Goal: Contribute content

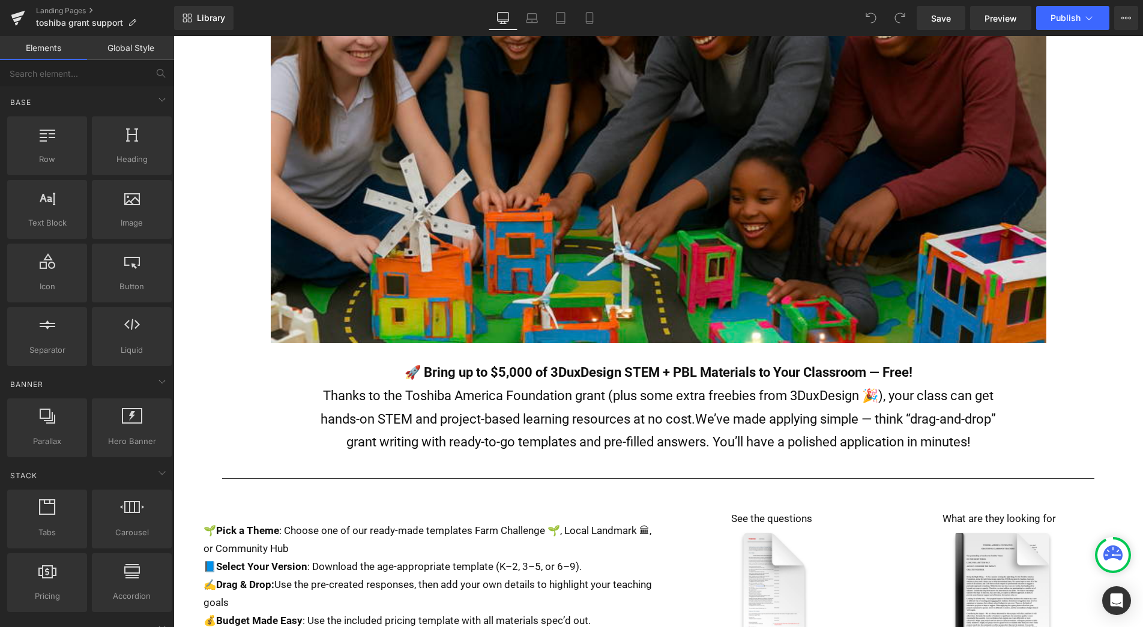
scroll to position [213, 0]
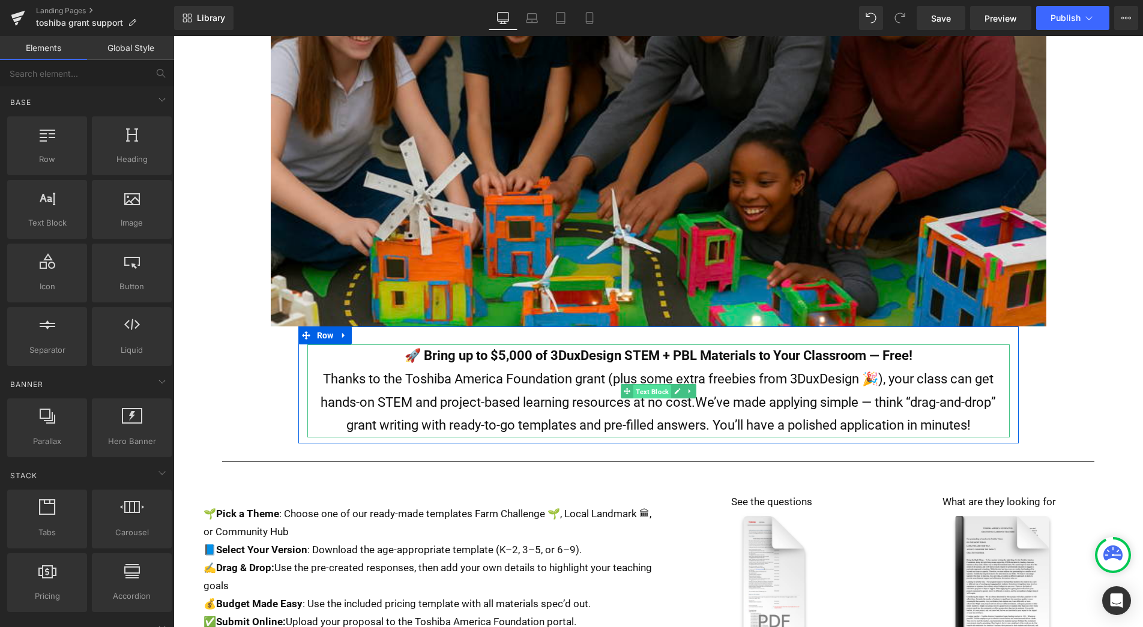
click at [655, 391] on span "Text Block" at bounding box center [652, 391] width 38 height 14
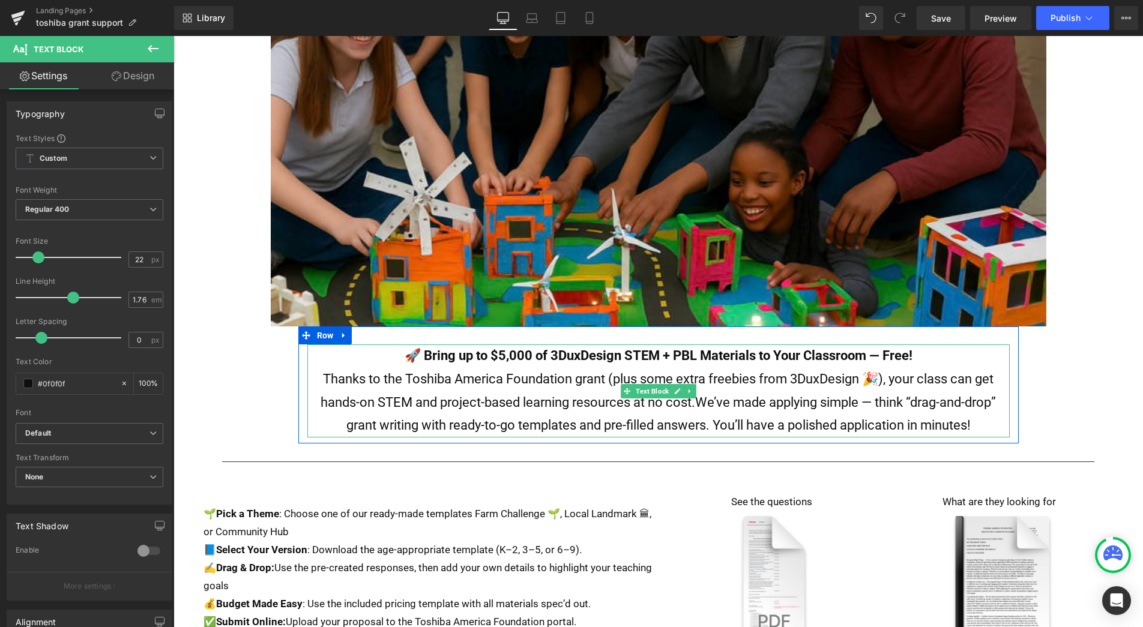
click at [455, 379] on p "Thanks to the Toshiba America Foundation grant (plus some extra freebies from 3…" at bounding box center [658, 403] width 703 height 70
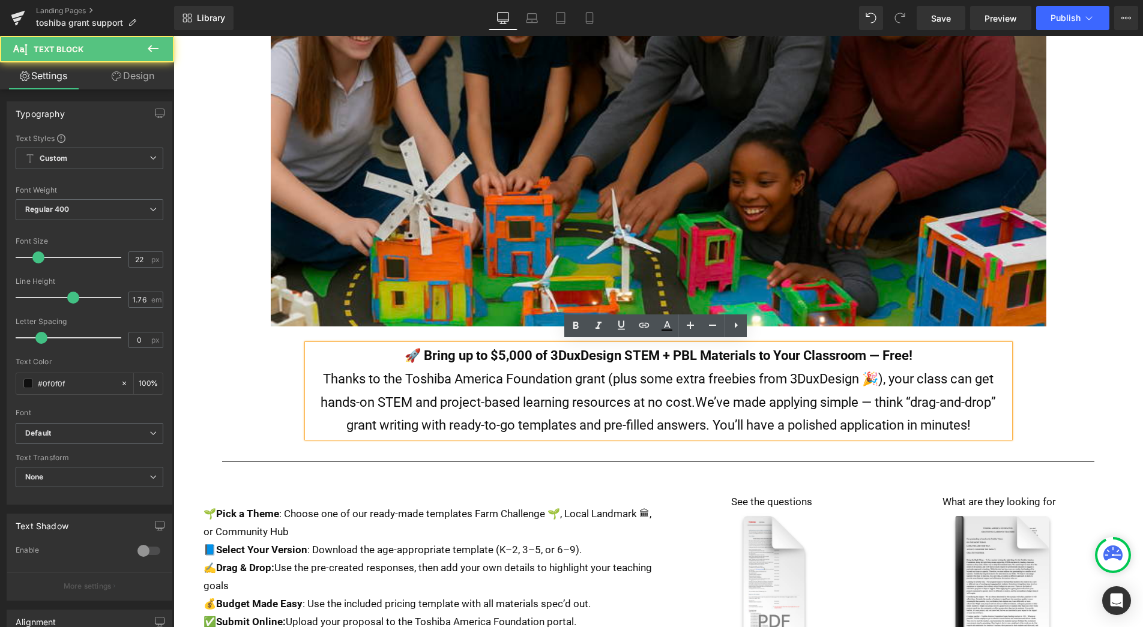
click at [988, 421] on p "Thanks to the Toshiba America Foundation grant (plus some extra freebies from 3…" at bounding box center [658, 403] width 703 height 70
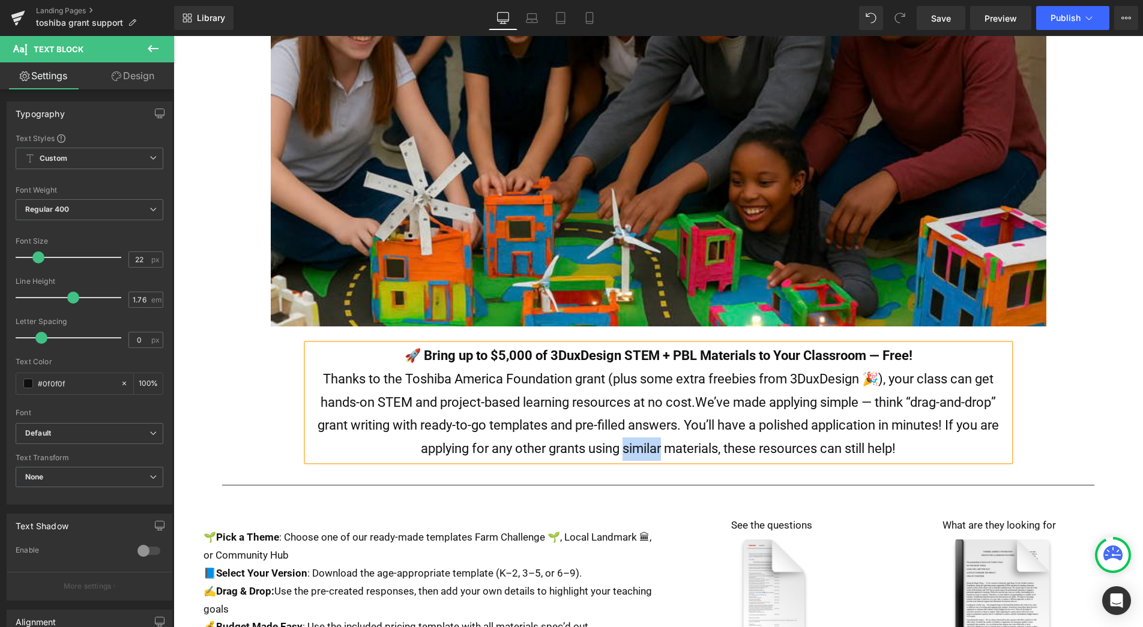
drag, startPoint x: 660, startPoint y: 446, endPoint x: 623, endPoint y: 446, distance: 37.2
click at [623, 446] on span "We’ve made applying simple — think “drag-and-drop” grant writing with ready-to-…" at bounding box center [659, 425] width 682 height 61
click at [919, 441] on p "Thanks to the Toshiba America Foundation grant (plus some extra freebies from 3…" at bounding box center [658, 414] width 703 height 93
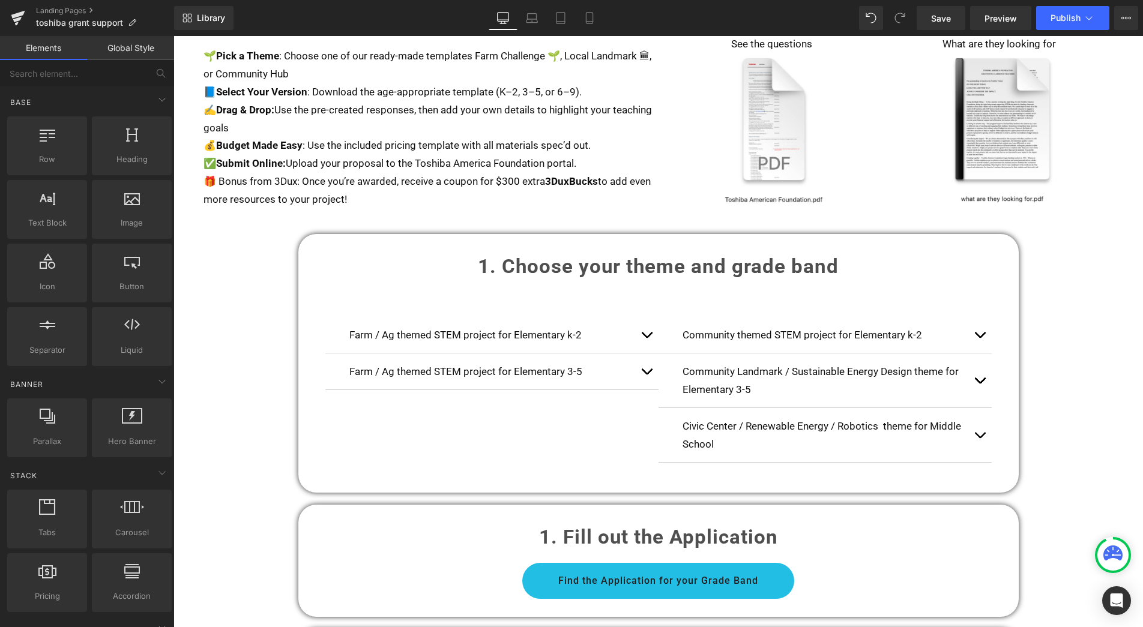
scroll to position [695, 0]
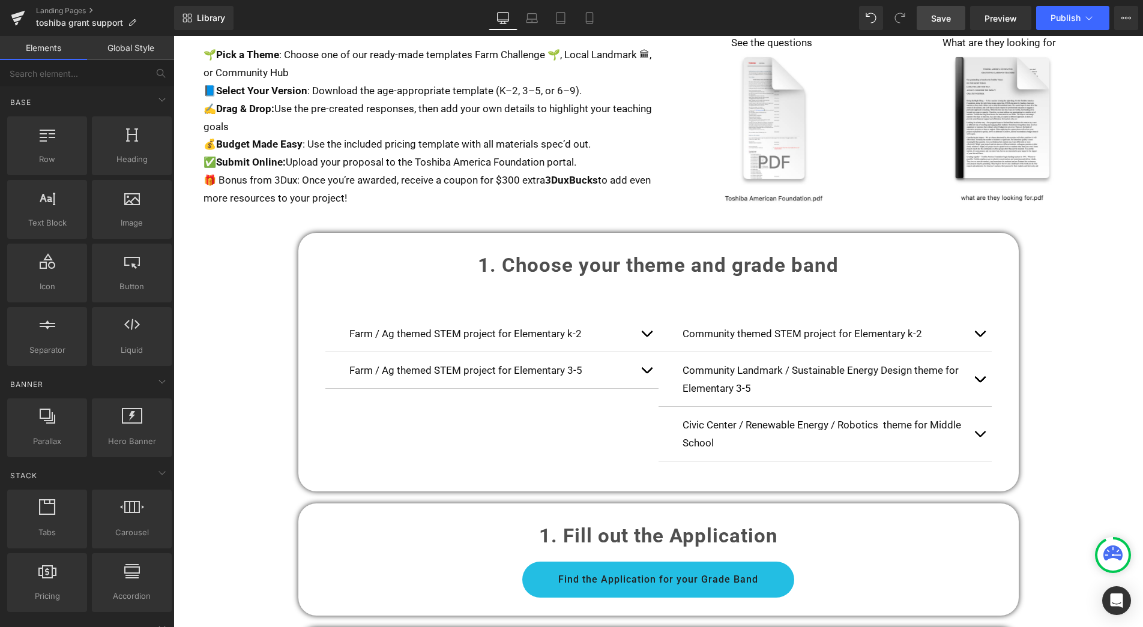
click at [931, 17] on link "Save" at bounding box center [941, 18] width 49 height 24
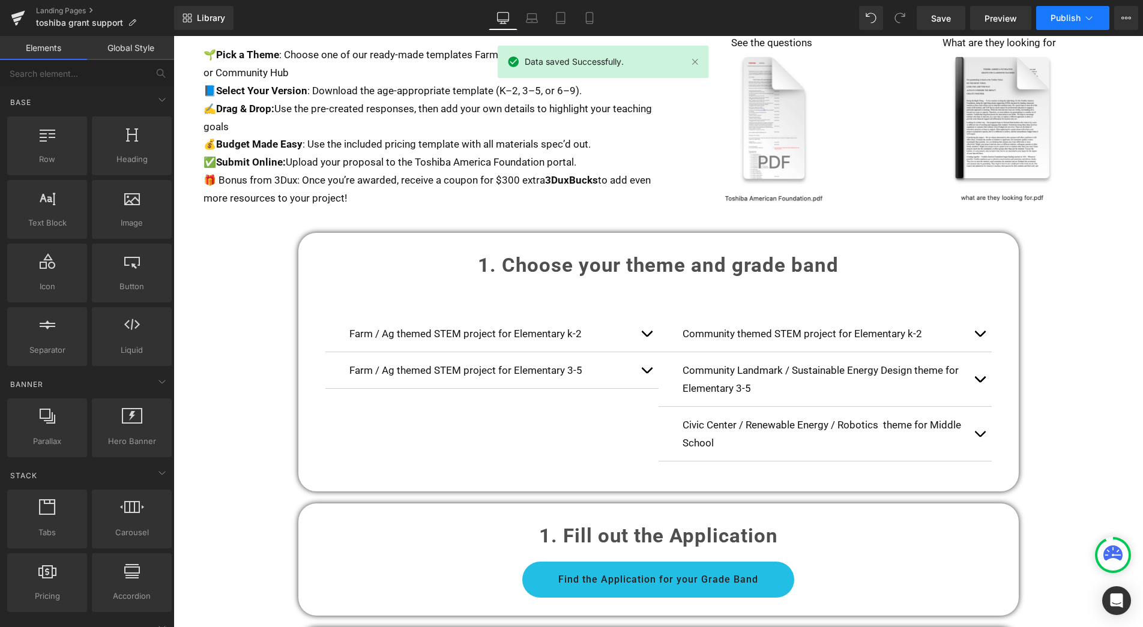
click at [1070, 17] on span "Publish" at bounding box center [1066, 18] width 30 height 10
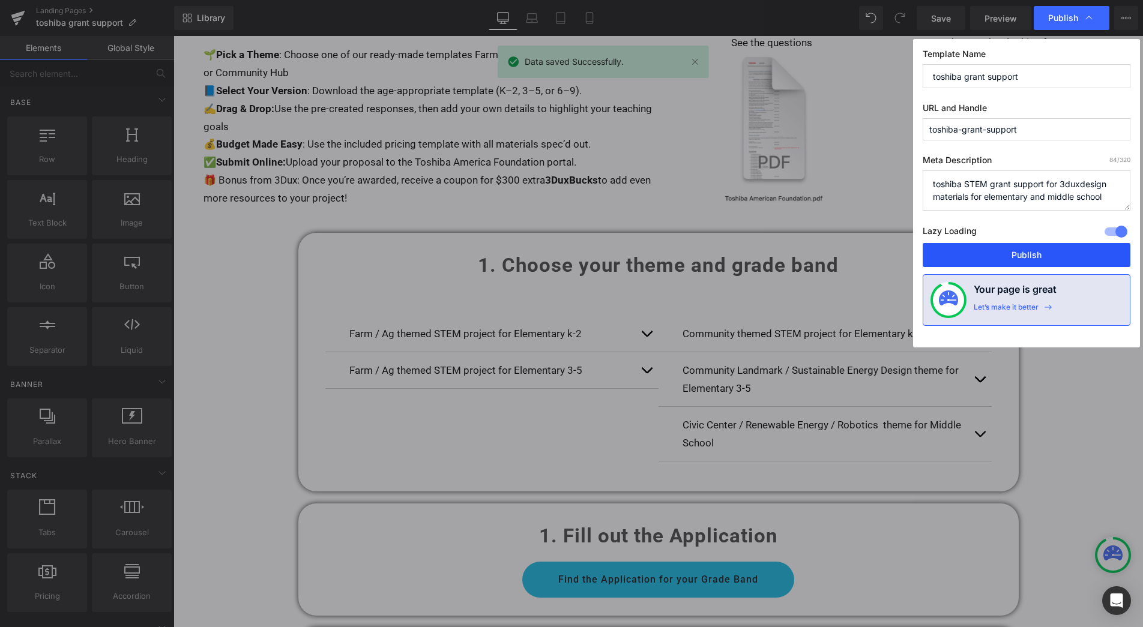
click at [1039, 250] on button "Publish" at bounding box center [1027, 255] width 208 height 24
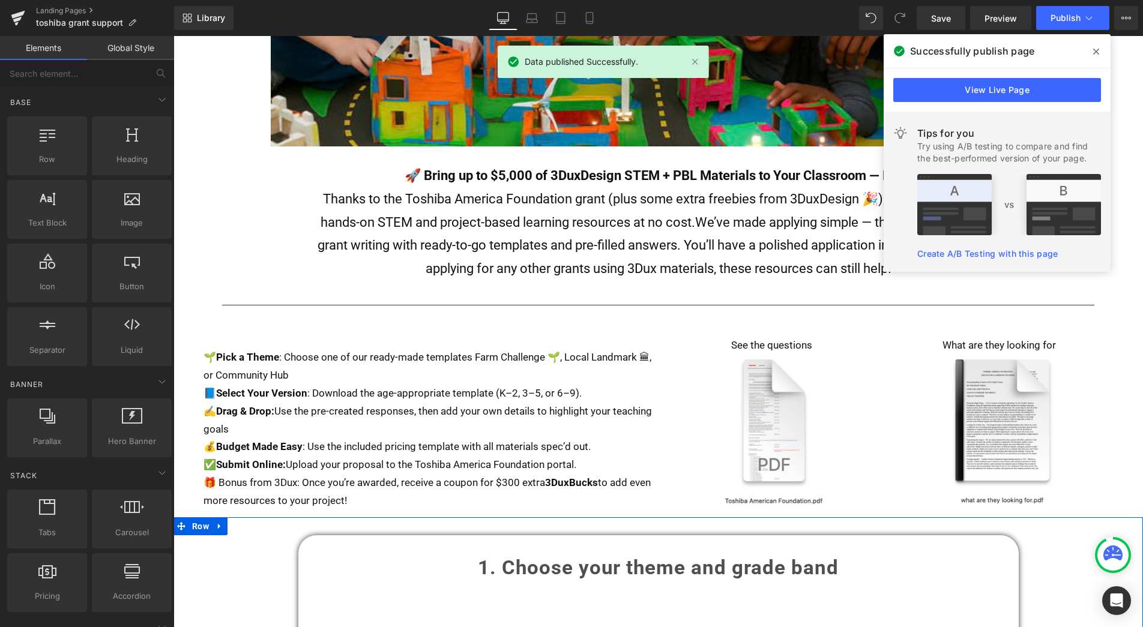
scroll to position [392, 0]
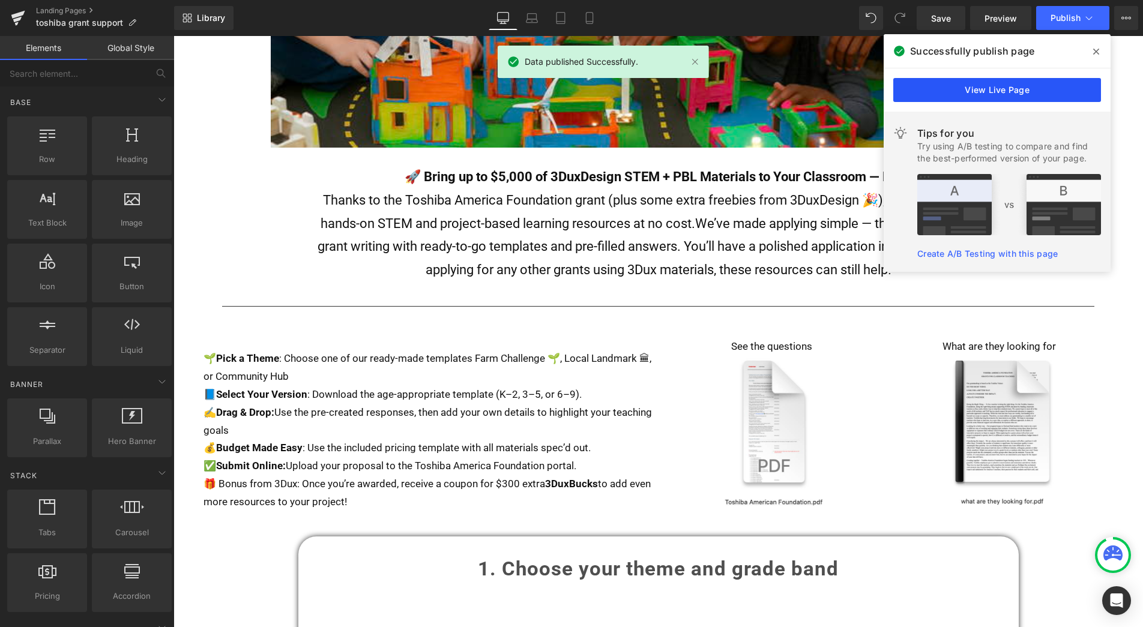
click at [998, 87] on link "View Live Page" at bounding box center [997, 90] width 208 height 24
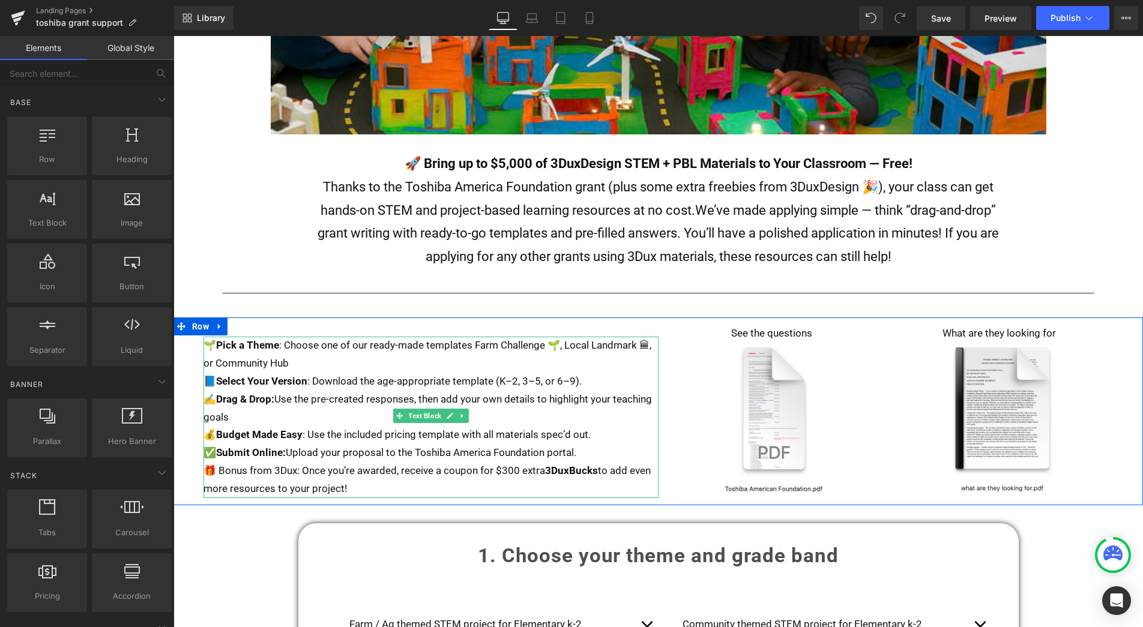
scroll to position [399, 0]
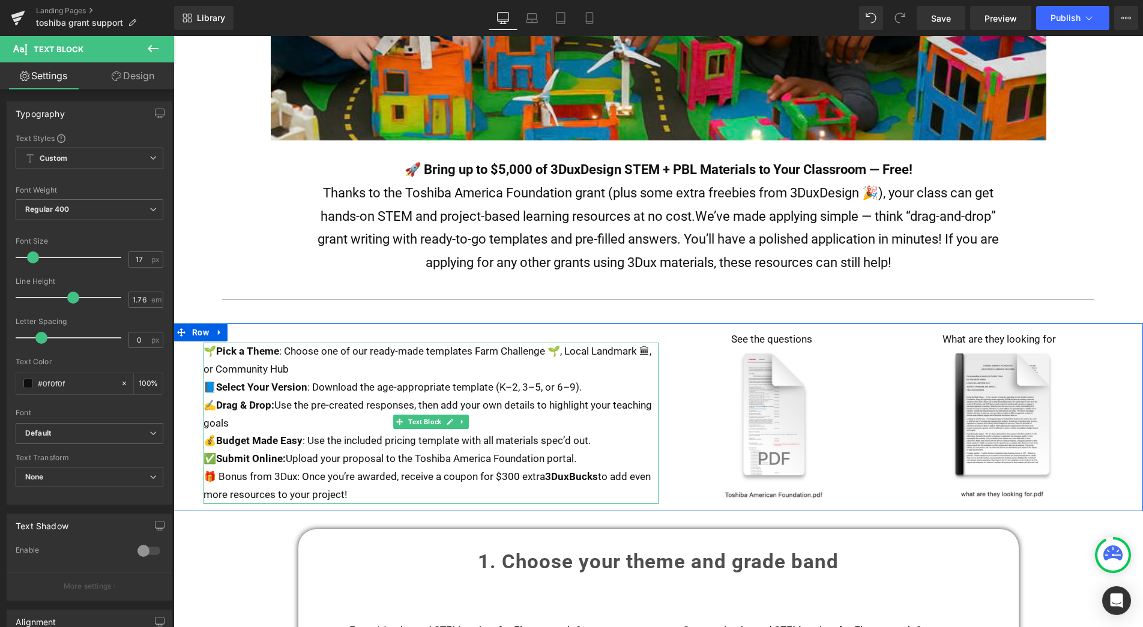
drag, startPoint x: 376, startPoint y: 491, endPoint x: 206, endPoint y: 346, distance: 222.8
click at [206, 346] on div "🌱 Pick a Theme : Choose one of our ready-made templates Farm Challenge 🌱, Local…" at bounding box center [431, 424] width 455 height 162
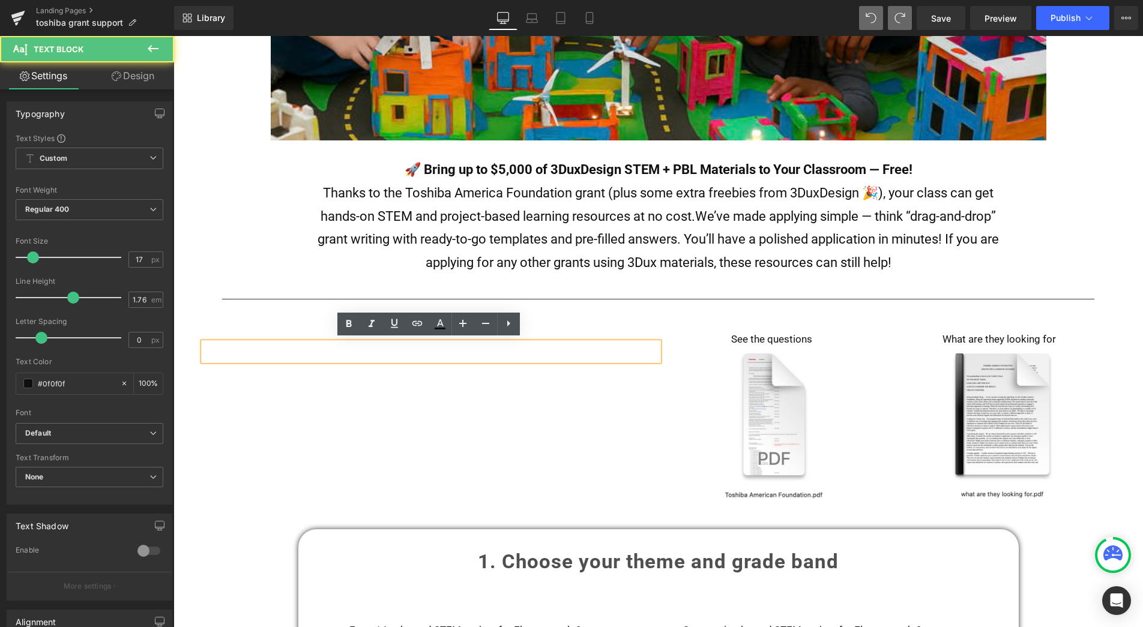
click at [244, 346] on p at bounding box center [431, 352] width 455 height 18
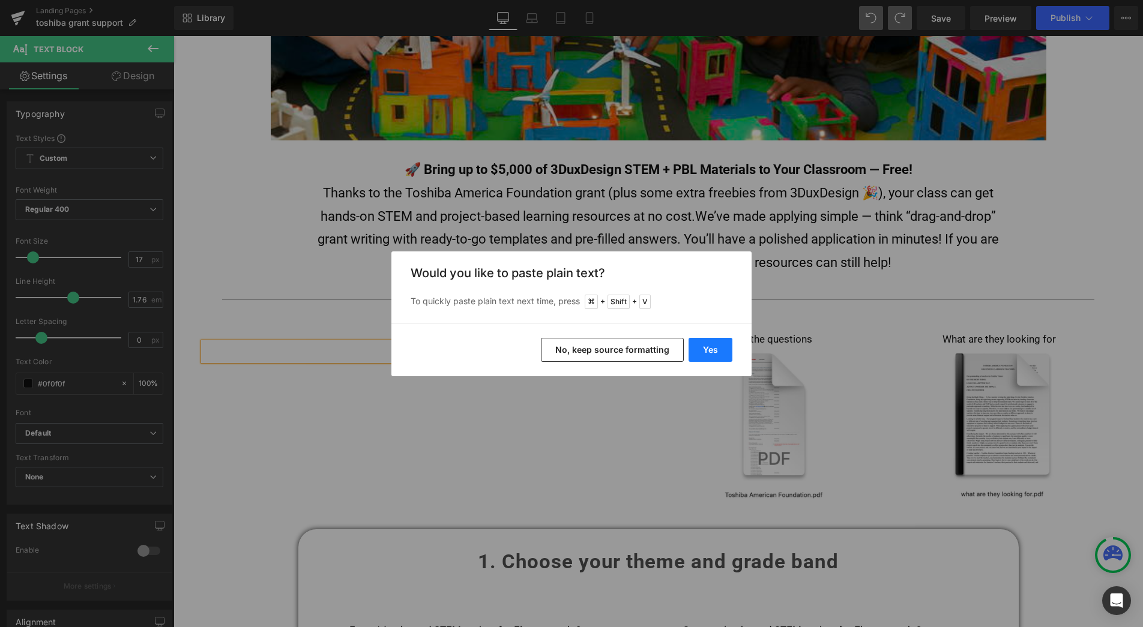
click at [705, 351] on button "Yes" at bounding box center [711, 350] width 44 height 24
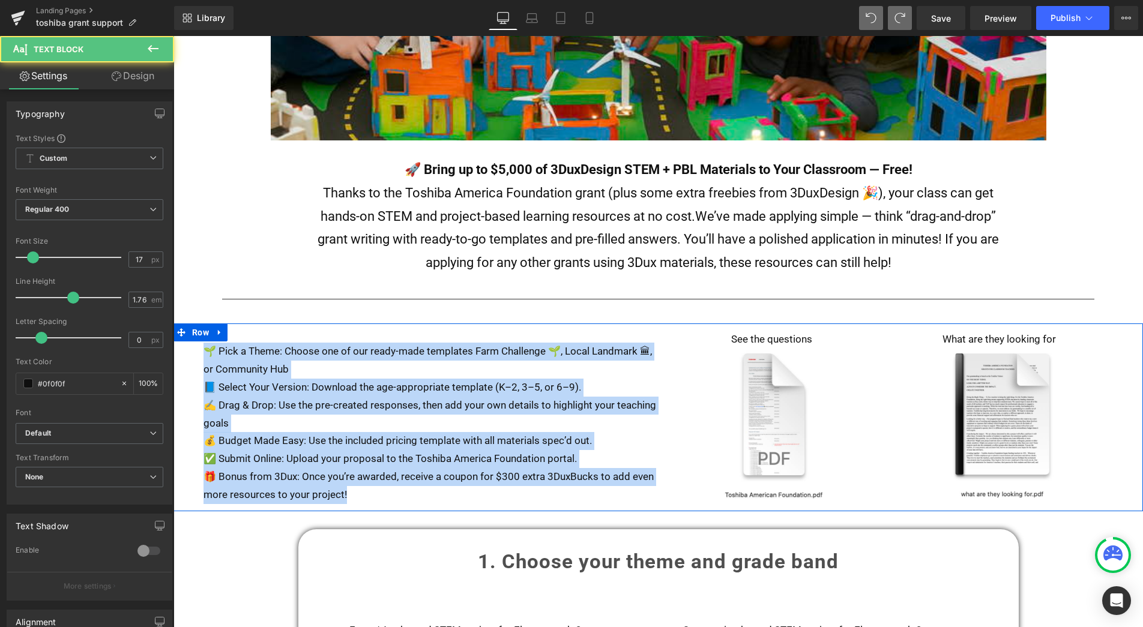
drag, startPoint x: 361, startPoint y: 491, endPoint x: 193, endPoint y: 349, distance: 219.5
click at [193, 349] on div "🌱 Pick a Theme: Choose one of our ready-made templates Farm Challenge 🌱, Local …" at bounding box center [659, 418] width 970 height 188
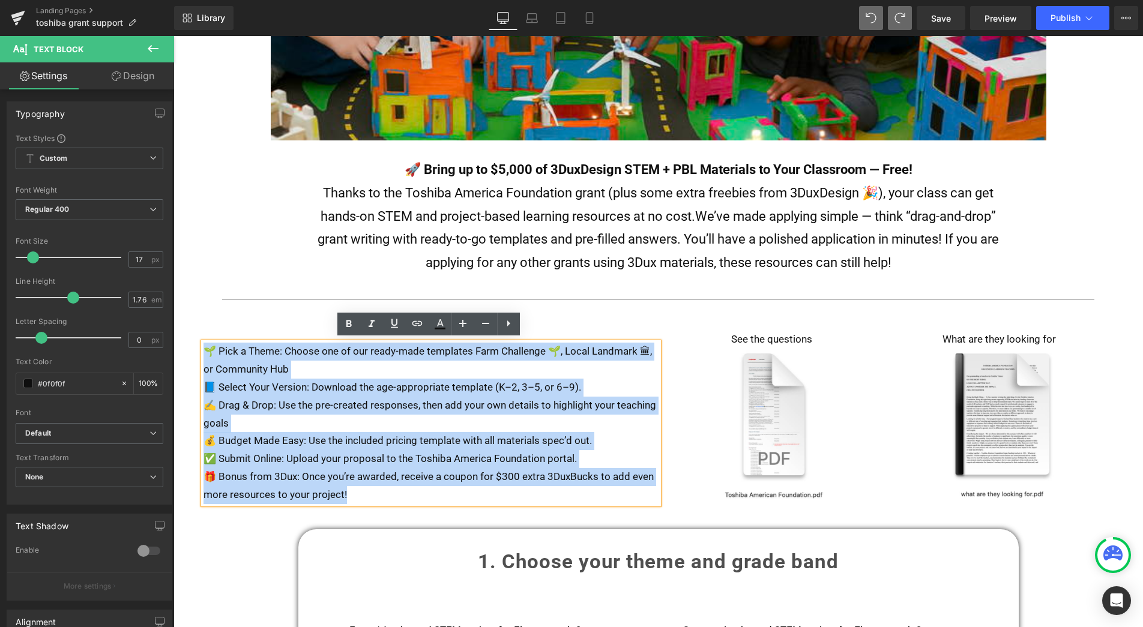
copy div "🌱 Pick a Theme: Choose one of our ready-made templates Farm Challenge 🌱, Local …"
